Goal: Information Seeking & Learning: Learn about a topic

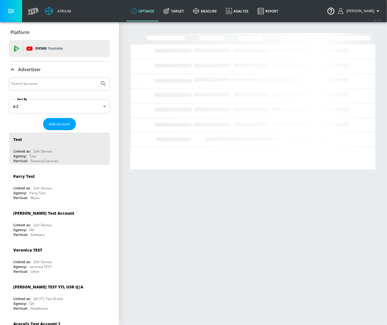
click at [54, 86] on input "Search by name" at bounding box center [54, 83] width 86 height 7
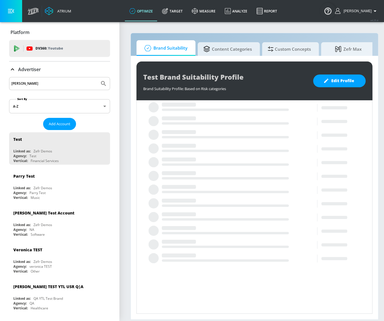
click at [97, 77] on button "Submit Search" at bounding box center [103, 83] width 12 height 12
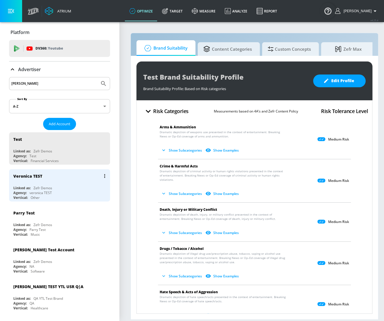
click at [60, 191] on div "Agency: [PERSON_NAME]" at bounding box center [60, 192] width 95 height 5
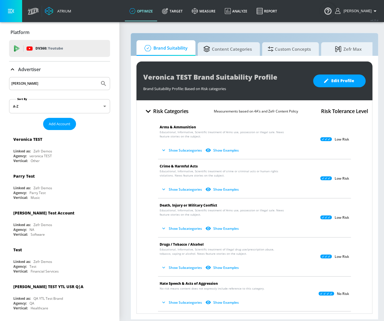
drag, startPoint x: 37, startPoint y: 83, endPoint x: -6, endPoint y: 84, distance: 43.1
click at [0, 84] on html "Atrium optimize Target measure Analyze Report optimize Target measure Analyze R…" at bounding box center [192, 160] width 384 height 321
click at [97, 77] on button "Submit Search" at bounding box center [103, 83] width 12 height 12
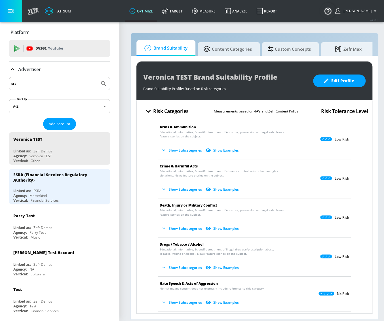
drag, startPoint x: 27, startPoint y: 79, endPoint x: 29, endPoint y: 85, distance: 5.8
click at [10, 83] on div "sra" at bounding box center [59, 83] width 101 height 13
drag, startPoint x: 10, startPoint y: 83, endPoint x: -6, endPoint y: 82, distance: 15.6
click at [0, 82] on html "Atrium optimize Target measure Analyze Report optimize Target measure Analyze R…" at bounding box center [192, 160] width 384 height 321
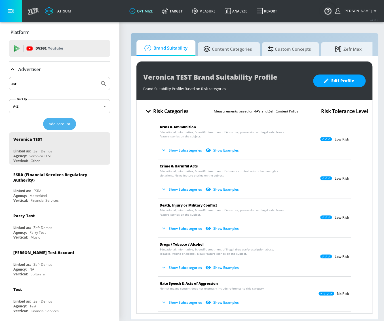
click at [64, 126] on span "Add Account" at bounding box center [60, 124] width 22 height 7
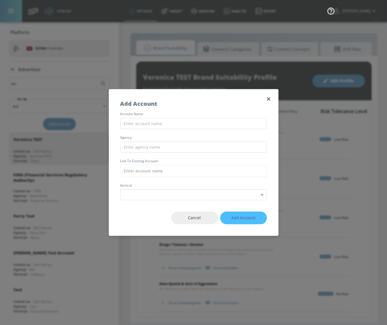
click at [268, 102] on button "button" at bounding box center [269, 99] width 8 height 8
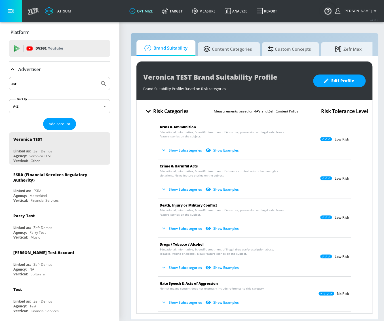
click at [98, 78] on button "Submit Search" at bounding box center [103, 83] width 12 height 12
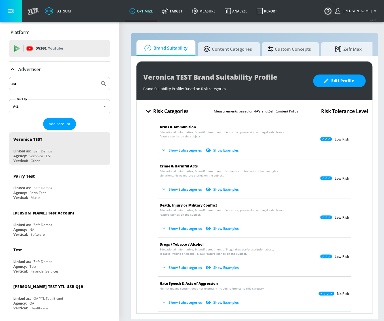
drag, startPoint x: 30, startPoint y: 82, endPoint x: -14, endPoint y: 82, distance: 43.3
click at [0, 82] on html "Atrium optimize Target measure Analyze Report optimize Target measure Analyze R…" at bounding box center [192, 160] width 384 height 321
type input "ars"
click at [106, 81] on div "ars" at bounding box center [59, 83] width 101 height 13
click at [101, 81] on icon "Submit Search" at bounding box center [103, 83] width 7 height 7
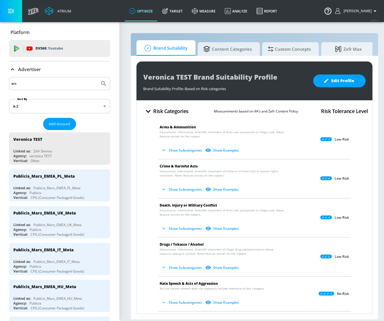
click at [41, 80] on input "ars" at bounding box center [54, 83] width 86 height 7
drag, startPoint x: 41, startPoint y: 80, endPoint x: -36, endPoint y: 80, distance: 77.3
click at [0, 80] on html "Atrium optimize Target measure Analyze Report optimize Target measure Analyze R…" at bounding box center [192, 160] width 384 height 321
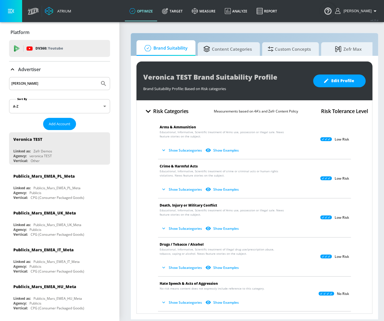
click at [97, 77] on button "Submit Search" at bounding box center [103, 83] width 12 height 12
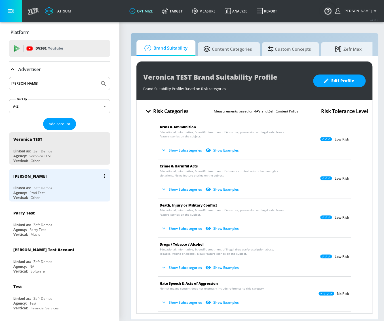
click at [48, 186] on div "Zefr Demos" at bounding box center [42, 188] width 19 height 5
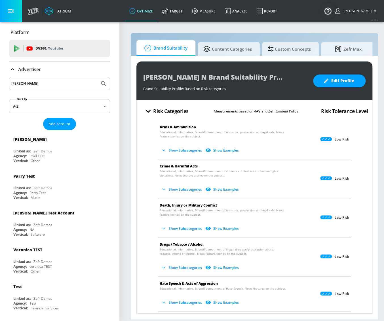
drag, startPoint x: 55, startPoint y: 84, endPoint x: -61, endPoint y: 74, distance: 116.3
click at [0, 74] on html "Atrium optimize Target measure Analyze Report optimize Target measure Analyze R…" at bounding box center [192, 160] width 384 height 321
click at [97, 77] on button "Submit Search" at bounding box center [103, 83] width 12 height 12
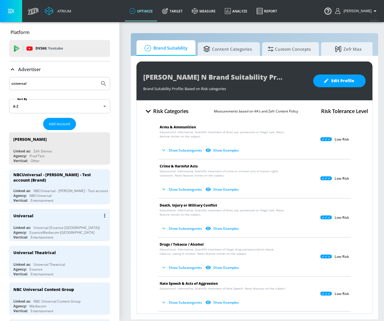
scroll to position [25, 0]
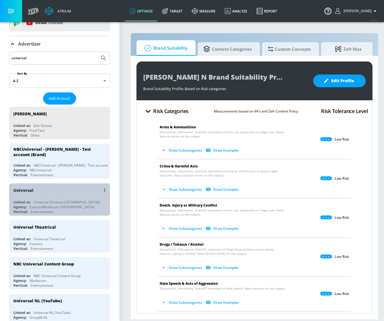
click at [82, 200] on div "Linked as: Universal (Essence Toronto)" at bounding box center [60, 202] width 95 height 5
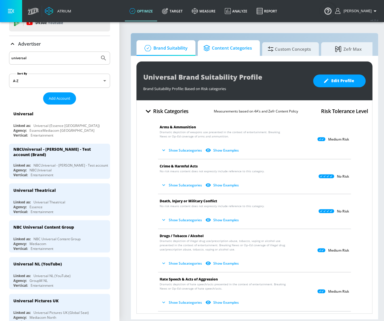
click at [225, 47] on span "Content Categories" at bounding box center [227, 48] width 48 height 14
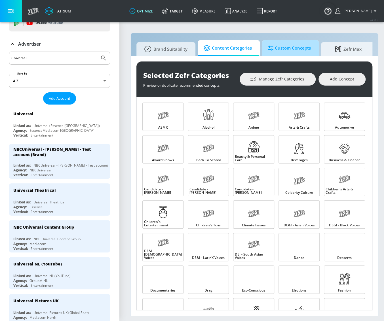
click at [285, 48] on span "Custom Concepts" at bounding box center [288, 48] width 43 height 14
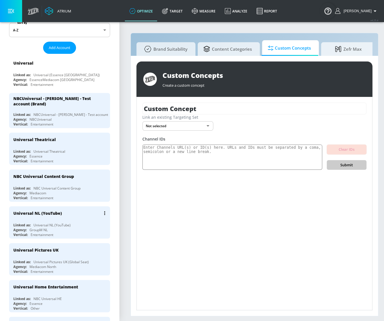
scroll to position [77, 0]
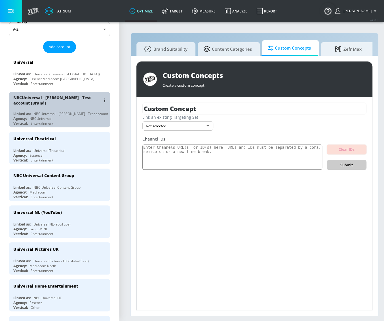
click at [74, 105] on div "NBCUniversal - [PERSON_NAME] - Test account (Brand)" at bounding box center [60, 100] width 95 height 16
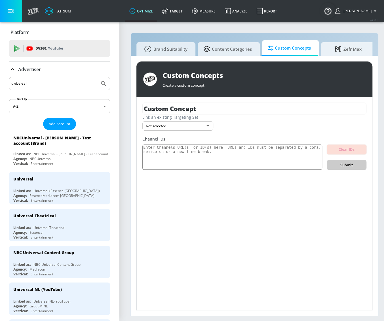
drag, startPoint x: -6, startPoint y: 82, endPoint x: -38, endPoint y: 80, distance: 32.4
click at [0, 80] on html "Atrium optimize Target measure Analyze Report optimize Target measure Analyze R…" at bounding box center [192, 160] width 384 height 321
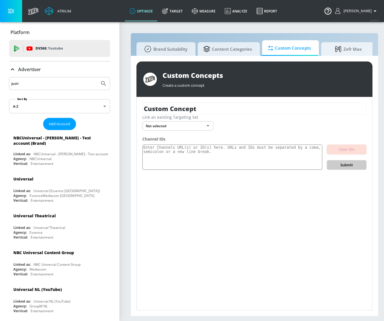
type input "[PERSON_NAME]"
click at [97, 77] on button "Submit Search" at bounding box center [103, 83] width 12 height 12
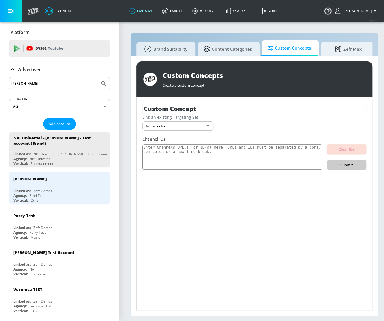
click at [48, 184] on div "[PERSON_NAME]" at bounding box center [60, 179] width 95 height 14
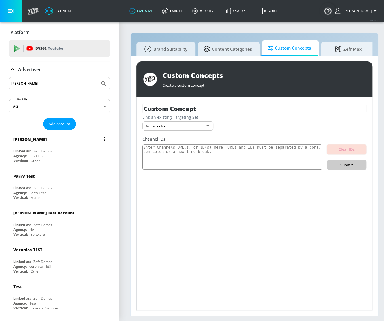
click at [60, 152] on div "Linked as: Zefr Demos" at bounding box center [60, 151] width 95 height 5
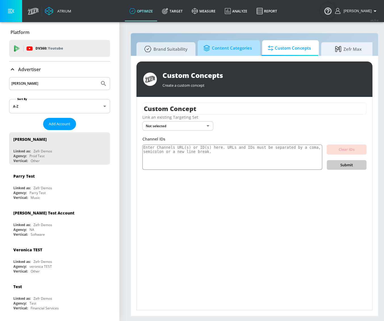
click at [229, 51] on span "Content Categories" at bounding box center [227, 48] width 48 height 14
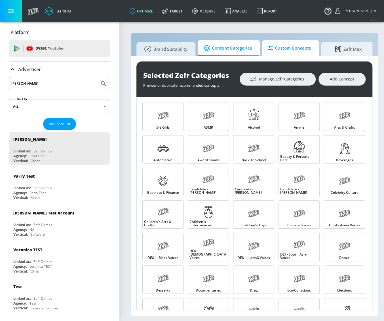
click at [290, 51] on span "Custom Concepts" at bounding box center [288, 48] width 43 height 14
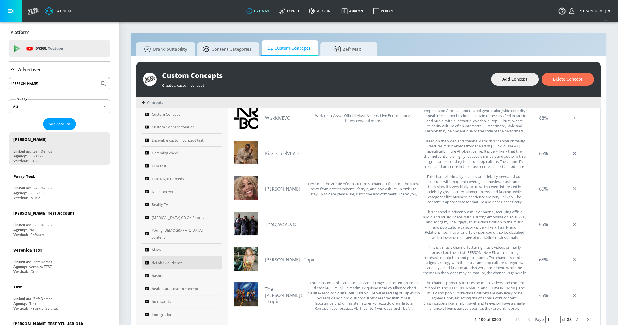
scroll to position [184, 0]
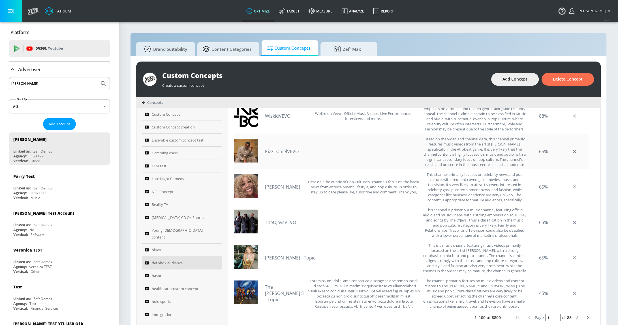
click at [383, 156] on div "Based on the video and channel data, this channel primarily features music vide…" at bounding box center [474, 151] width 103 height 30
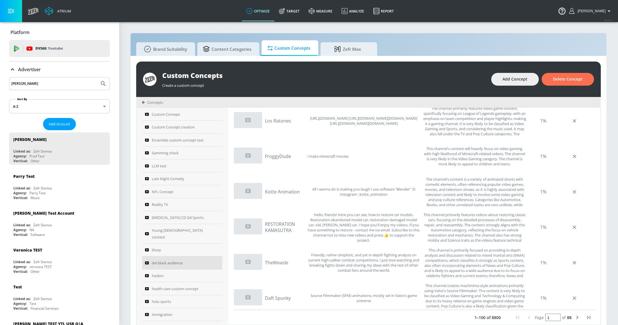
scroll to position [3026, 0]
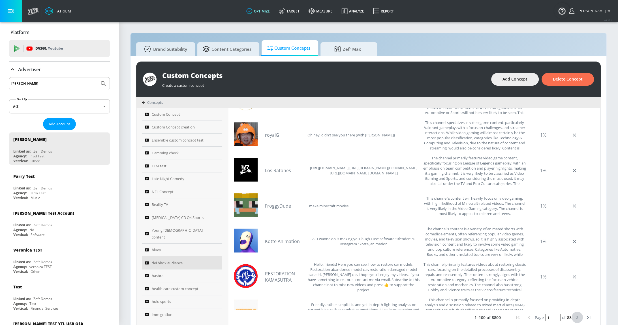
click at [383, 318] on button "next page" at bounding box center [577, 316] width 11 height 11
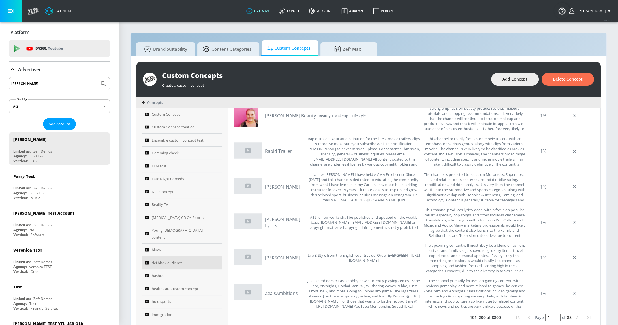
scroll to position [3329, 0]
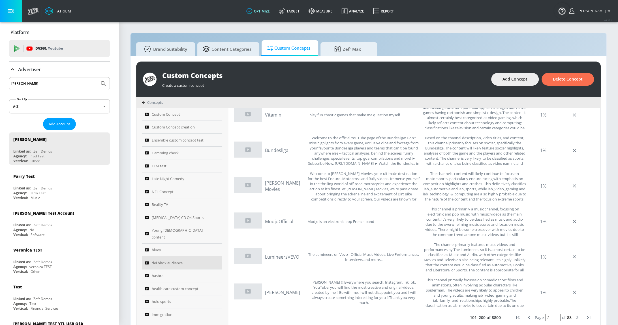
click at [383, 316] on icon "next page" at bounding box center [577, 317] width 7 height 7
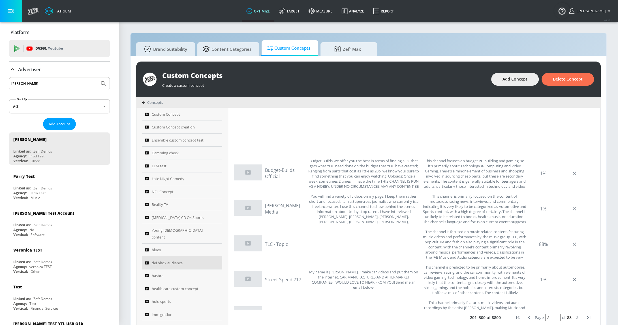
scroll to position [0, 0]
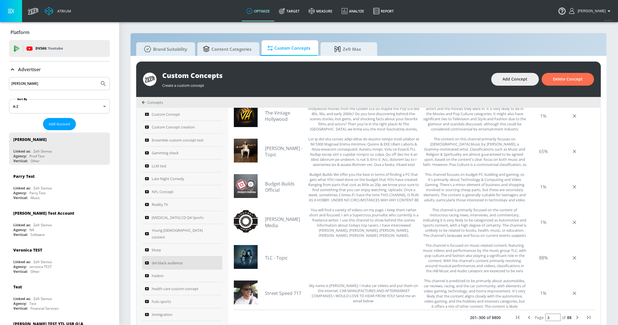
click at [383, 318] on icon "first page" at bounding box center [517, 316] width 3 height 3
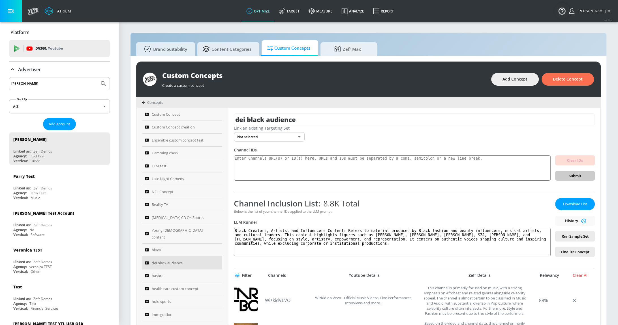
click at [246, 274] on span "Filter" at bounding box center [244, 275] width 16 height 7
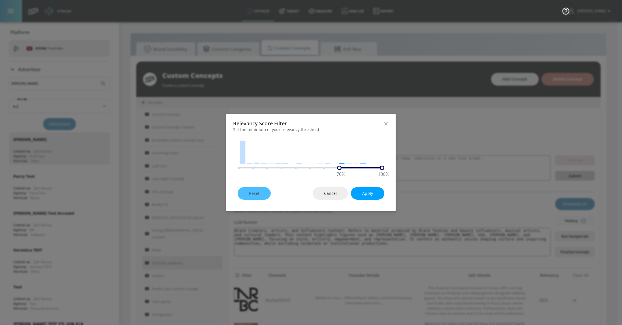
drag, startPoint x: 241, startPoint y: 169, endPoint x: 340, endPoint y: 169, distance: 99.1
click at [340, 169] on div "70 %" at bounding box center [339, 167] width 5 height 5
click at [363, 191] on span "Apply" at bounding box center [367, 193] width 11 height 7
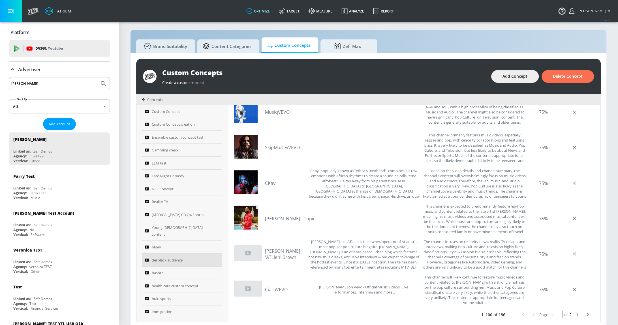
scroll to position [5, 0]
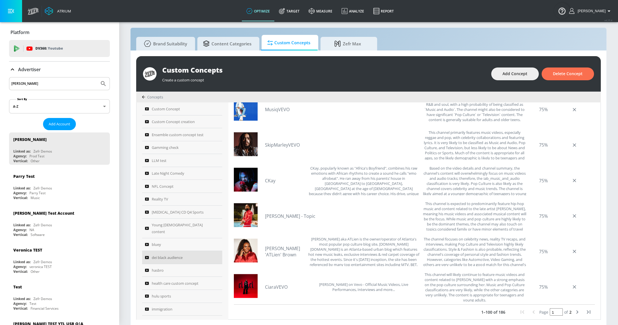
click at [383, 311] on icon "next page" at bounding box center [577, 311] width 7 height 7
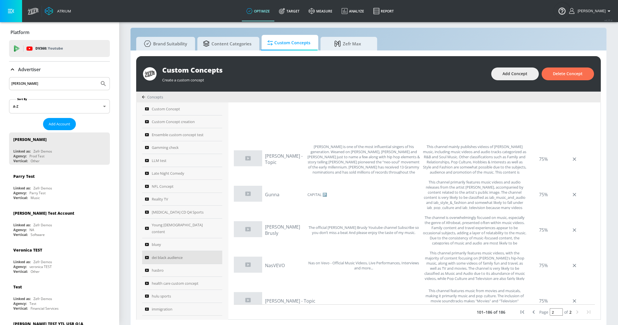
scroll to position [2678, 0]
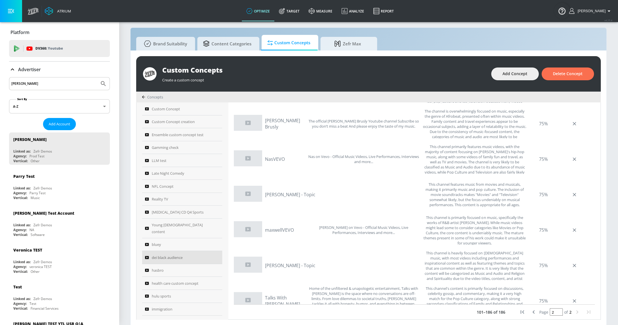
click at [383, 311] on div "Page 2 of 2" at bounding box center [556, 311] width 78 height 11
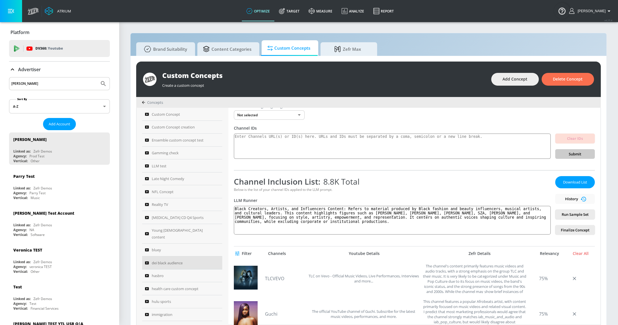
scroll to position [0, 0]
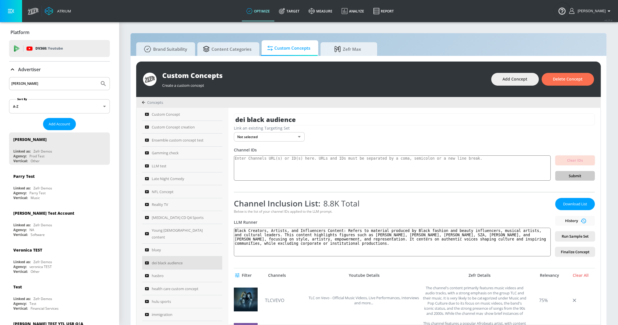
click at [279, 135] on body "Atrium optimize Target measure Analyze Report optimize Target measure Analyze R…" at bounding box center [309, 165] width 618 height 331
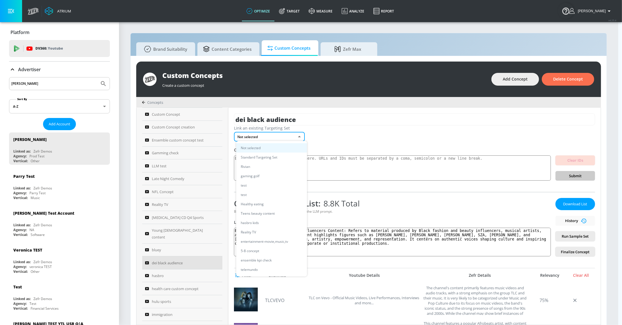
click at [343, 135] on div at bounding box center [311, 162] width 622 height 325
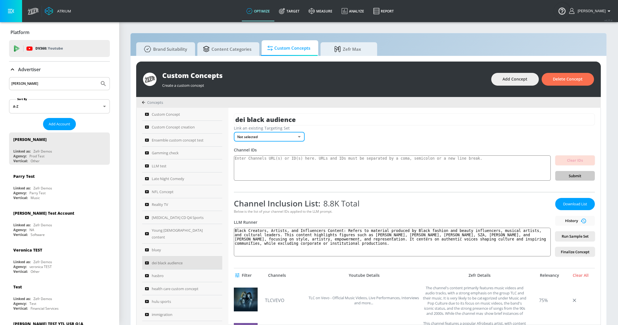
click at [383, 220] on div "Download List History Run Sample Set Finalize Concept" at bounding box center [575, 227] width 40 height 59
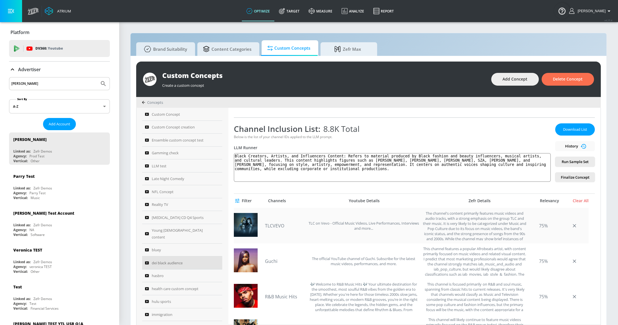
scroll to position [103, 0]
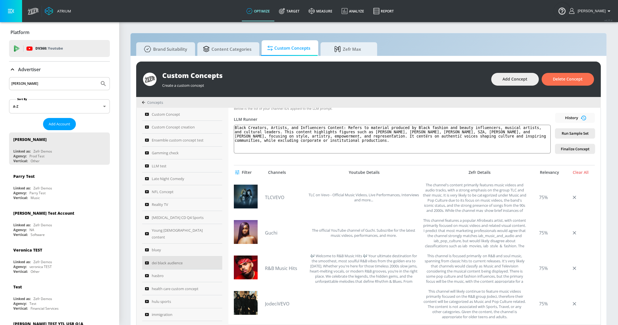
click at [250, 175] on button "Filter" at bounding box center [244, 172] width 20 height 10
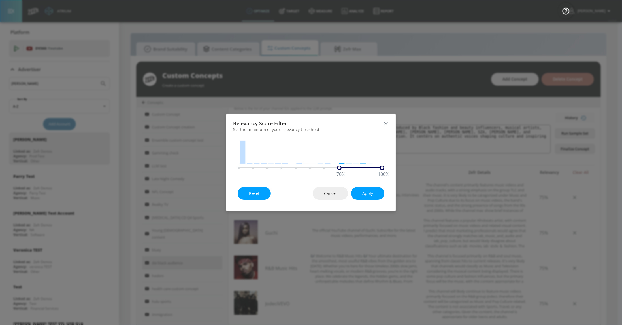
drag, startPoint x: 339, startPoint y: 170, endPoint x: 318, endPoint y: 169, distance: 21.3
click at [318, 169] on div "Relevancy Score Filter Set the minimum of your relevancy threshold 70 % 100 % R…" at bounding box center [311, 163] width 170 height 98
drag, startPoint x: 305, startPoint y: 168, endPoint x: 301, endPoint y: 168, distance: 3.4
click at [301, 168] on div at bounding box center [276, 167] width 76 height 1
click at [299, 167] on div "50 % 100 %" at bounding box center [311, 167] width 147 height 5
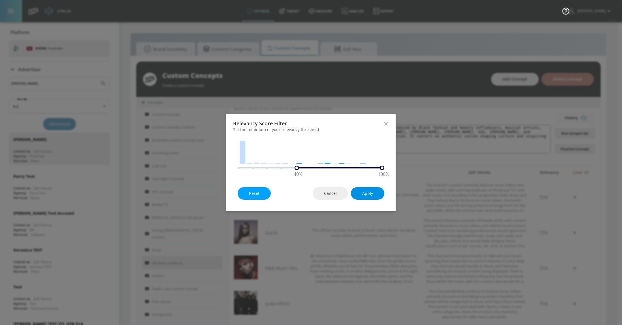
click at [371, 194] on span "Apply" at bounding box center [367, 193] width 11 height 7
type input "1"
